Goal: Task Accomplishment & Management: Use online tool/utility

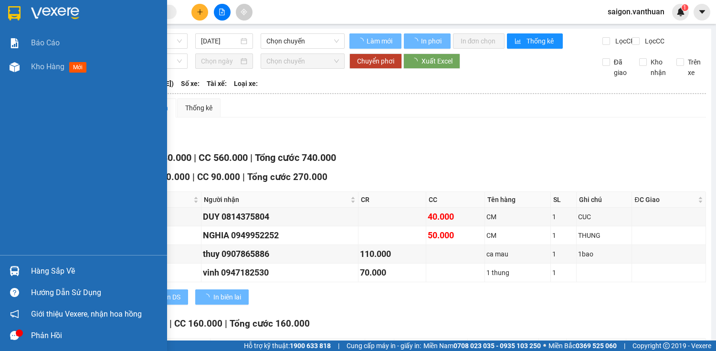
type input "[DATE]"
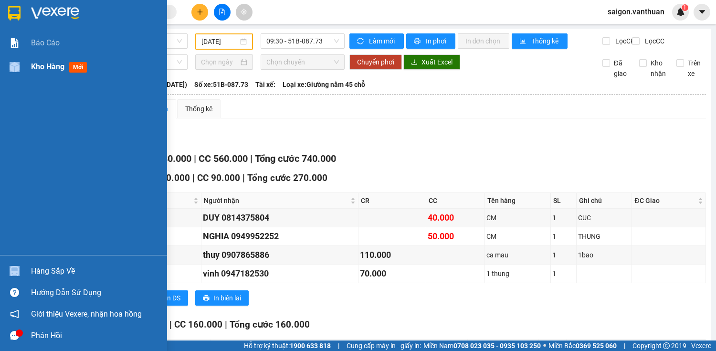
click at [31, 70] on div "Kho hàng mới" at bounding box center [83, 67] width 167 height 24
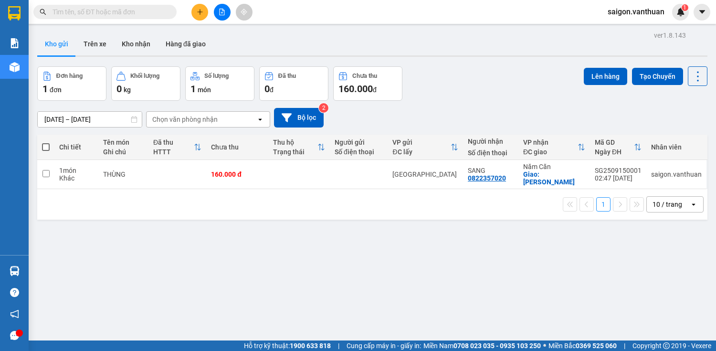
click at [51, 141] on th at bounding box center [45, 147] width 17 height 25
click at [47, 145] on span at bounding box center [46, 147] width 8 height 8
click at [46, 142] on input "checkbox" at bounding box center [46, 142] width 0 height 0
checkbox input "true"
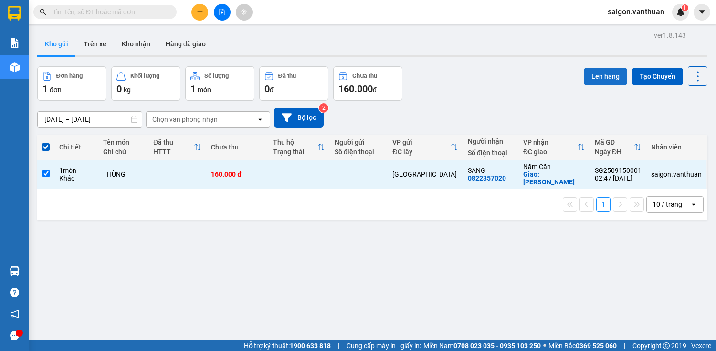
click at [591, 81] on button "Lên hàng" at bounding box center [604, 76] width 43 height 17
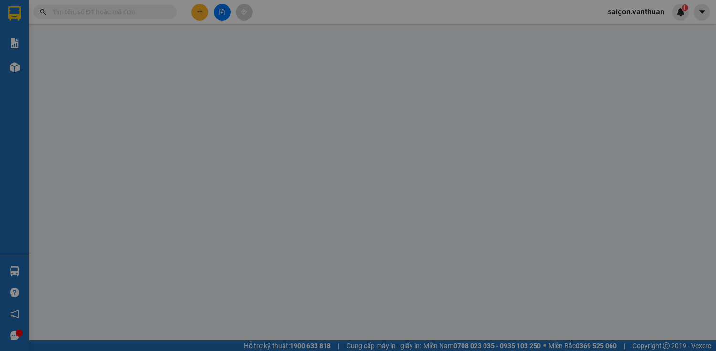
click at [591, 79] on span "Người gửi" at bounding box center [581, 82] width 30 height 8
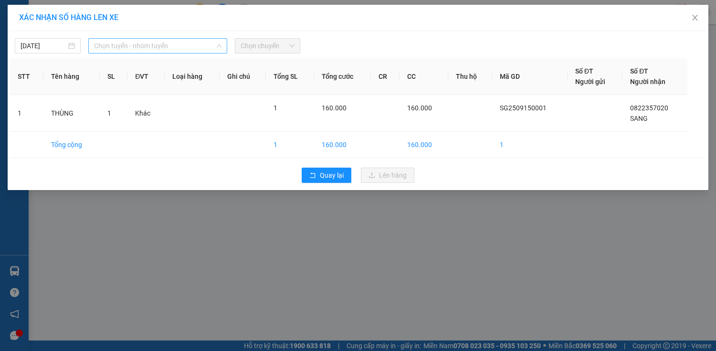
click at [113, 51] on span "Chọn tuyến - nhóm tuyến" at bounding box center [157, 46] width 127 height 14
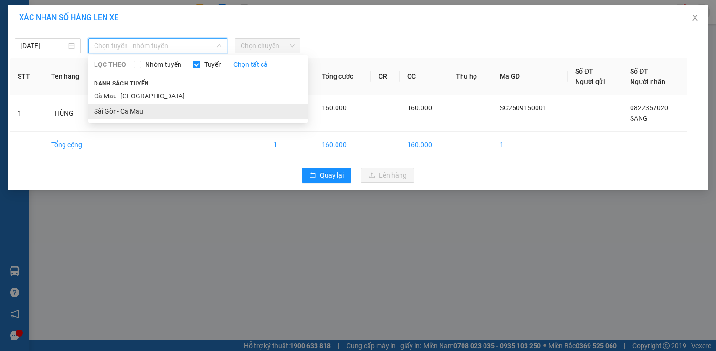
click at [106, 104] on li "Sài Gòn- Cà Mau" at bounding box center [197, 111] width 219 height 15
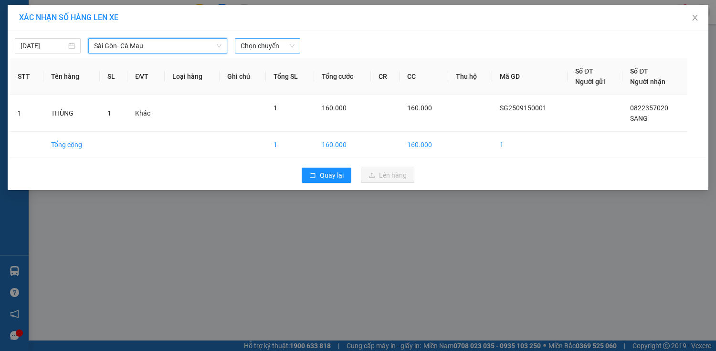
click at [245, 44] on span "Chọn chuyến" at bounding box center [267, 46] width 54 height 14
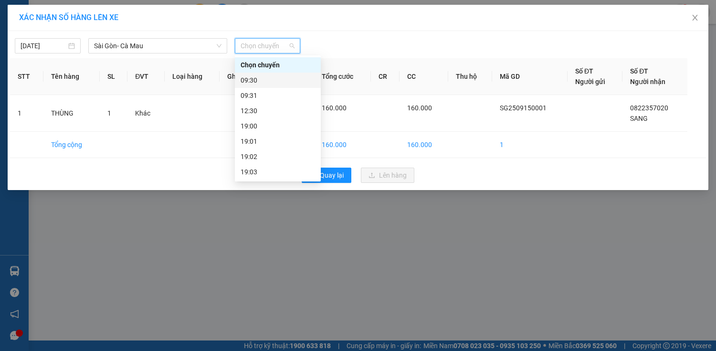
click at [284, 81] on div "09:30" at bounding box center [277, 80] width 74 height 10
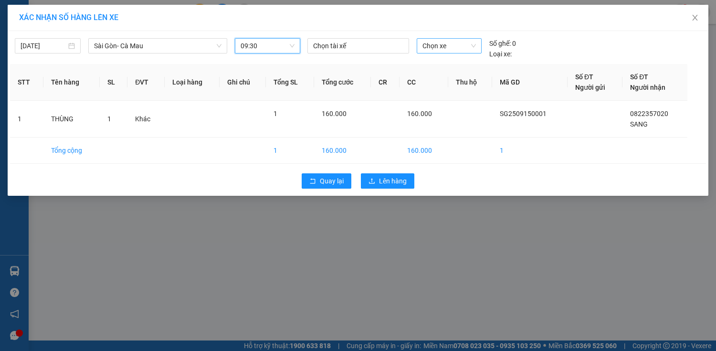
click at [464, 50] on span "Chọn xe" at bounding box center [448, 46] width 53 height 14
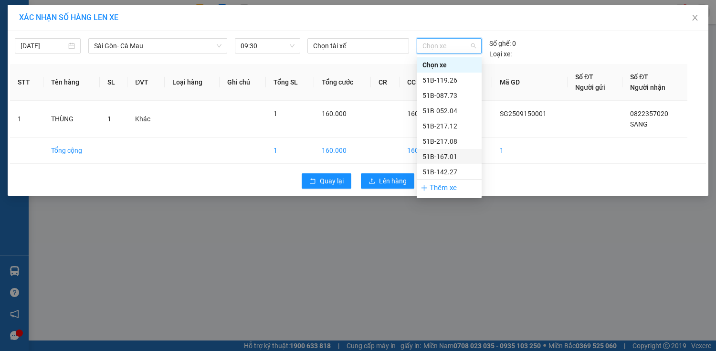
click at [453, 154] on div "51B-167.01" at bounding box center [448, 156] width 53 height 10
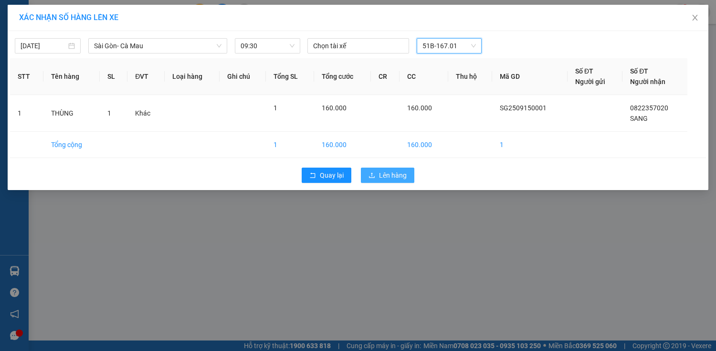
drag, startPoint x: 404, startPoint y: 172, endPoint x: 415, endPoint y: 166, distance: 12.2
click at [408, 170] on button "Lên hàng" at bounding box center [387, 174] width 53 height 15
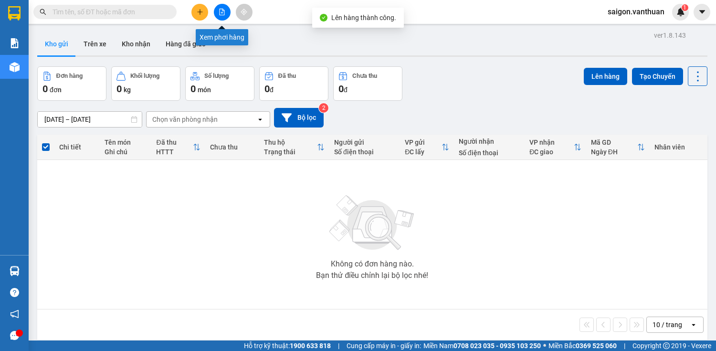
click at [225, 9] on button at bounding box center [222, 12] width 17 height 17
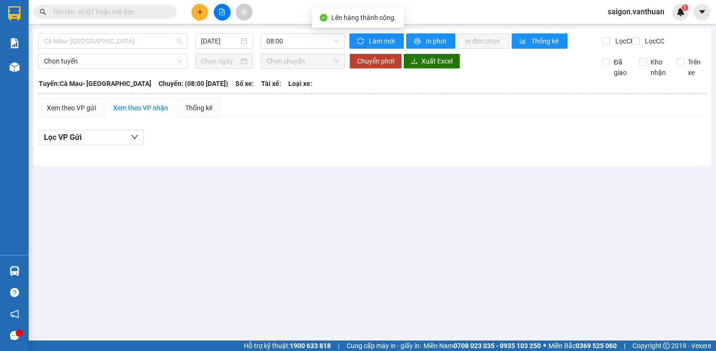
drag, startPoint x: 178, startPoint y: 37, endPoint x: 187, endPoint y: 29, distance: 11.5
click at [177, 38] on span "Cà Mau- [GEOGRAPHIC_DATA]" at bounding box center [113, 41] width 138 height 14
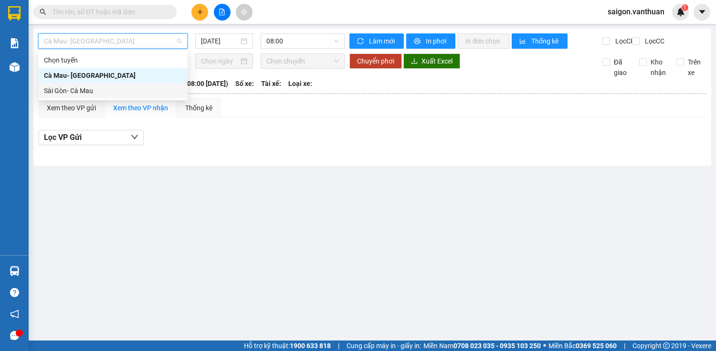
click at [85, 93] on div "Sài Gòn- Cà Mau" at bounding box center [113, 90] width 138 height 10
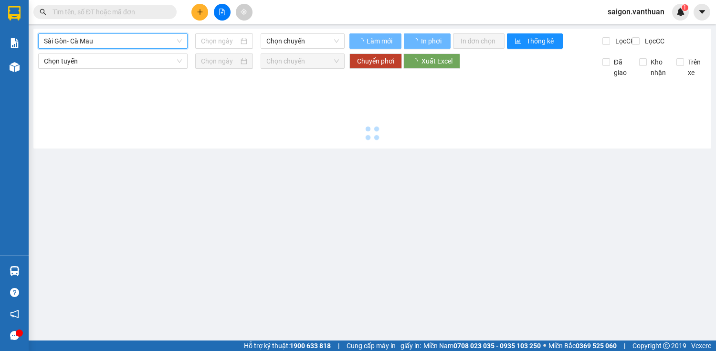
type input "[DATE]"
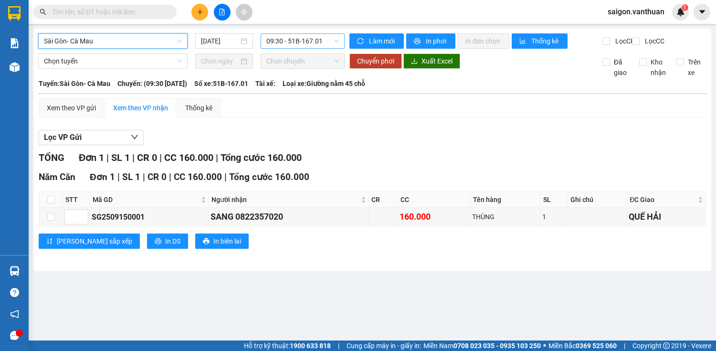
click at [289, 36] on span "09:30 - 51B-167.01" at bounding box center [302, 41] width 73 height 14
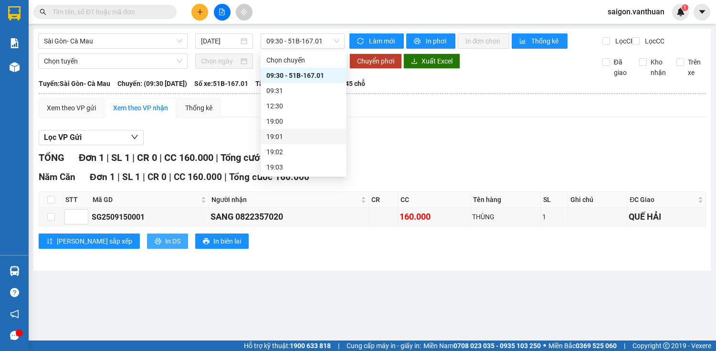
click at [165, 246] on span "In DS" at bounding box center [172, 241] width 15 height 10
